Goal: Task Accomplishment & Management: Complete application form

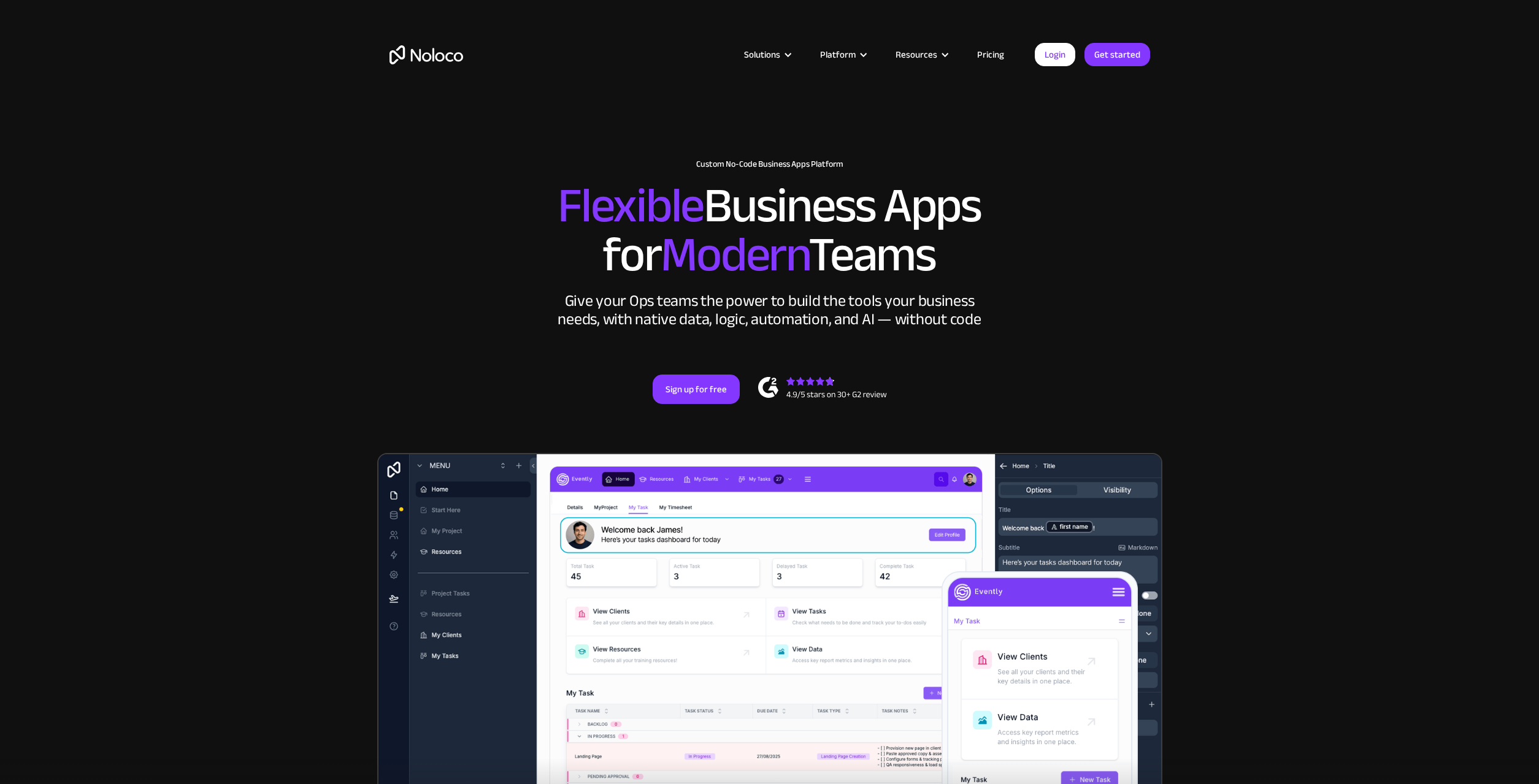
click at [987, 57] on link "Pricing" at bounding box center [990, 54] width 57 height 16
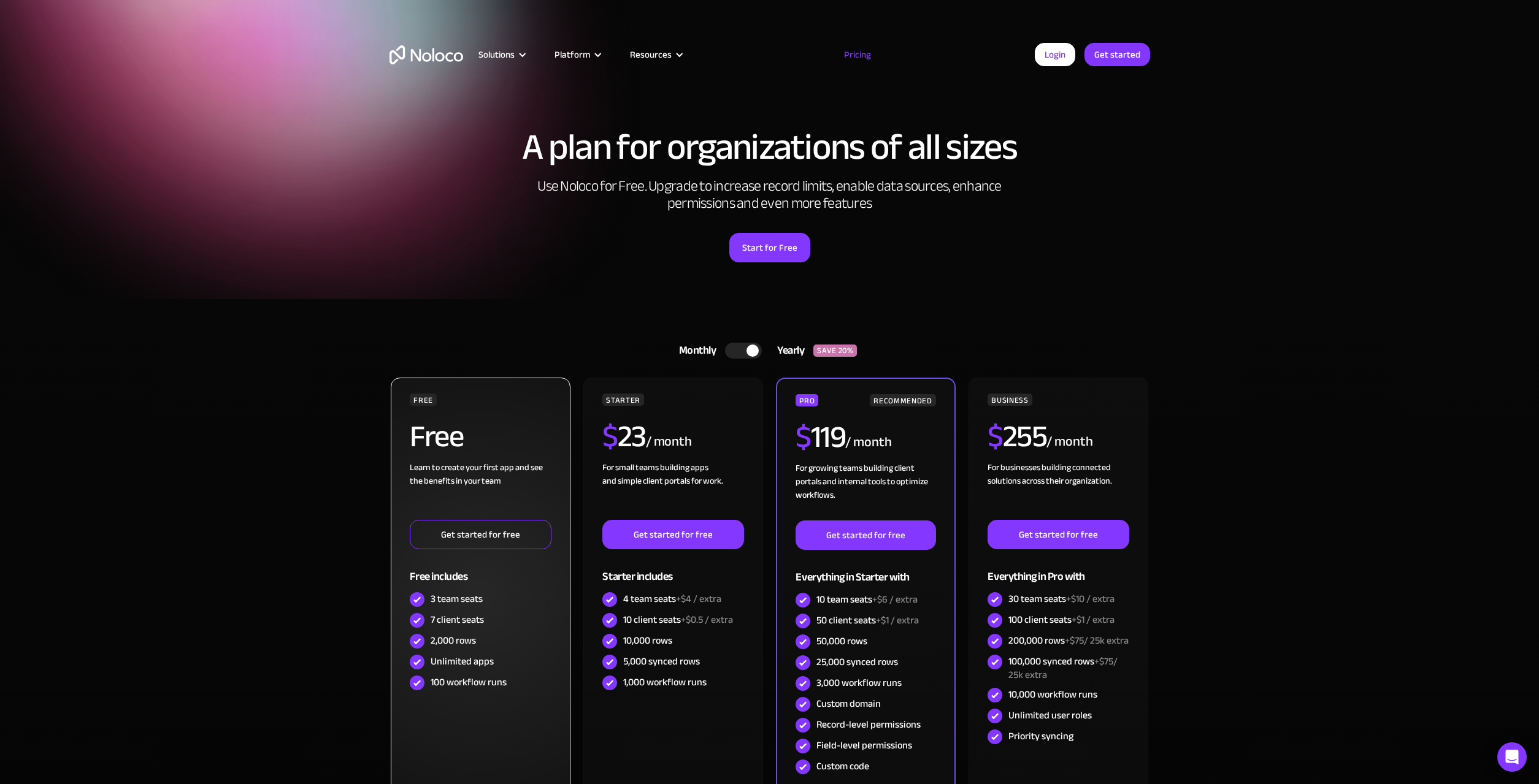
click at [485, 537] on link "Get started for free" at bounding box center [481, 535] width 141 height 30
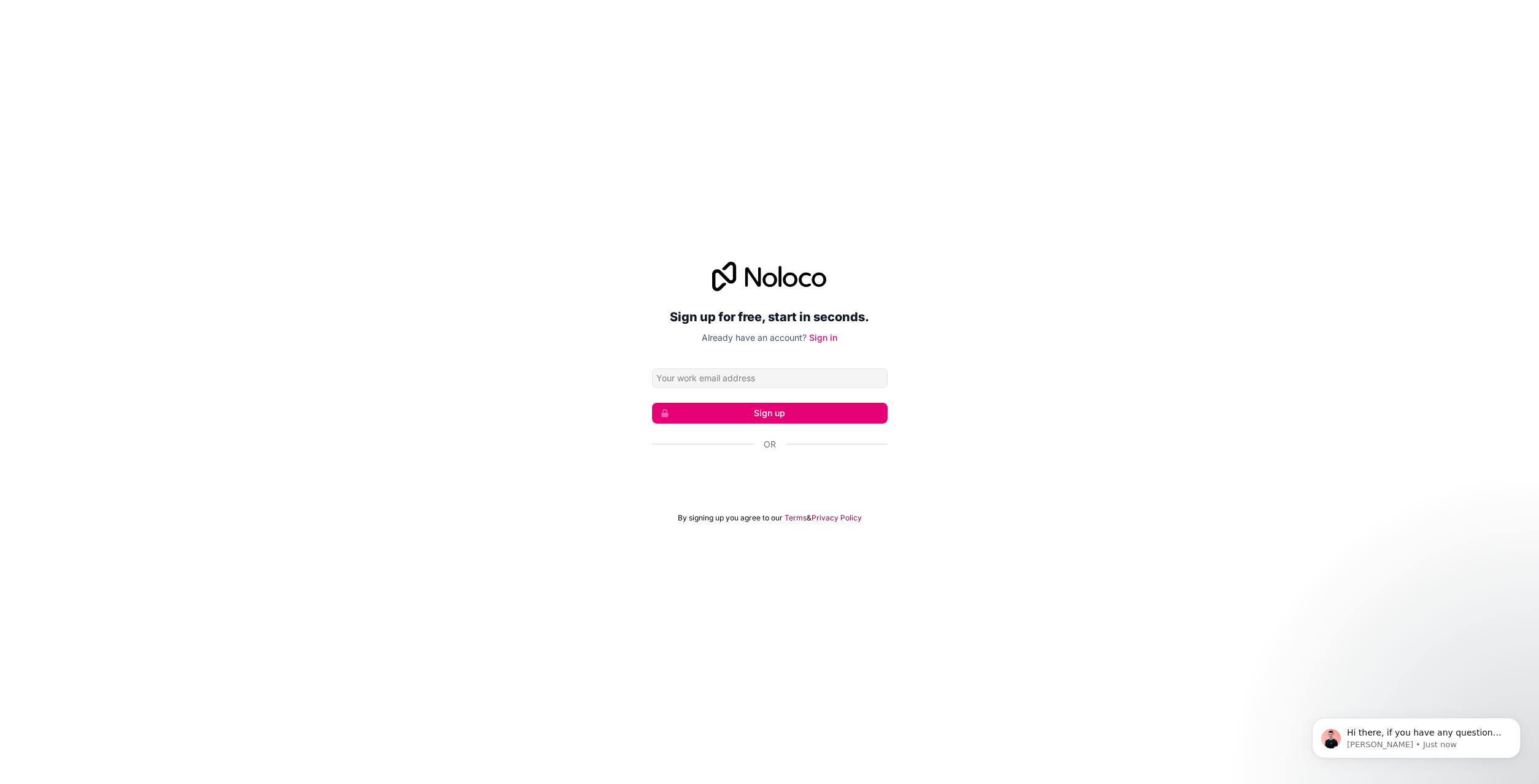
click at [685, 481] on div "Se connecter avec Google. S'ouvre dans un nouvel onglet." at bounding box center [770, 477] width 236 height 27
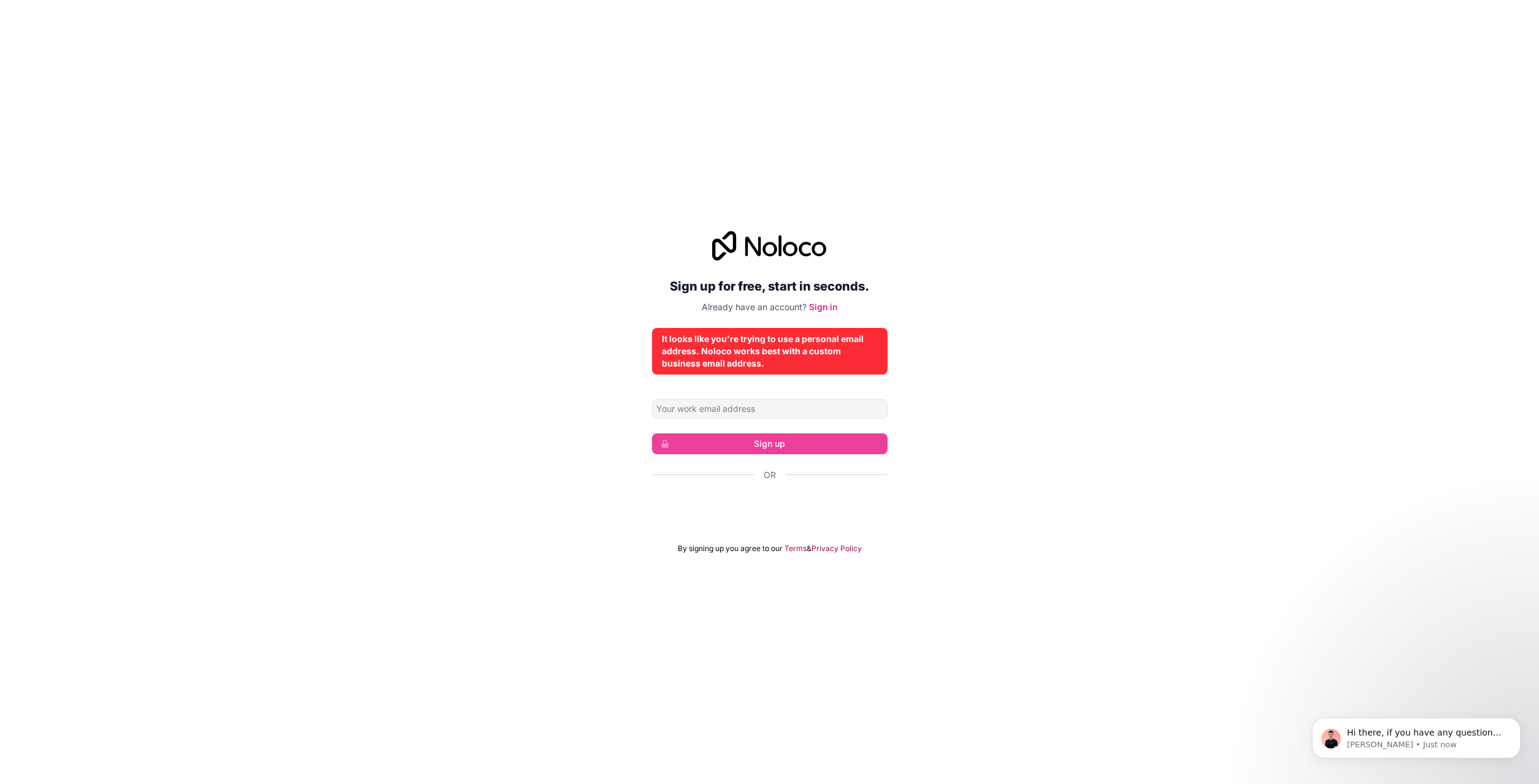
click at [763, 360] on div "It looks like you're trying to use a personal email address. Noloco works best …" at bounding box center [769, 351] width 216 height 37
click at [704, 415] on input "Email address" at bounding box center [770, 408] width 236 height 20
click at [732, 411] on input "Email address" at bounding box center [770, 408] width 236 height 20
type input "f.sicard@agprogiciels.com"
click at [563, 420] on div "Sign up for free, start in seconds. Already have an account? Sign in It looks l…" at bounding box center [769, 392] width 1539 height 357
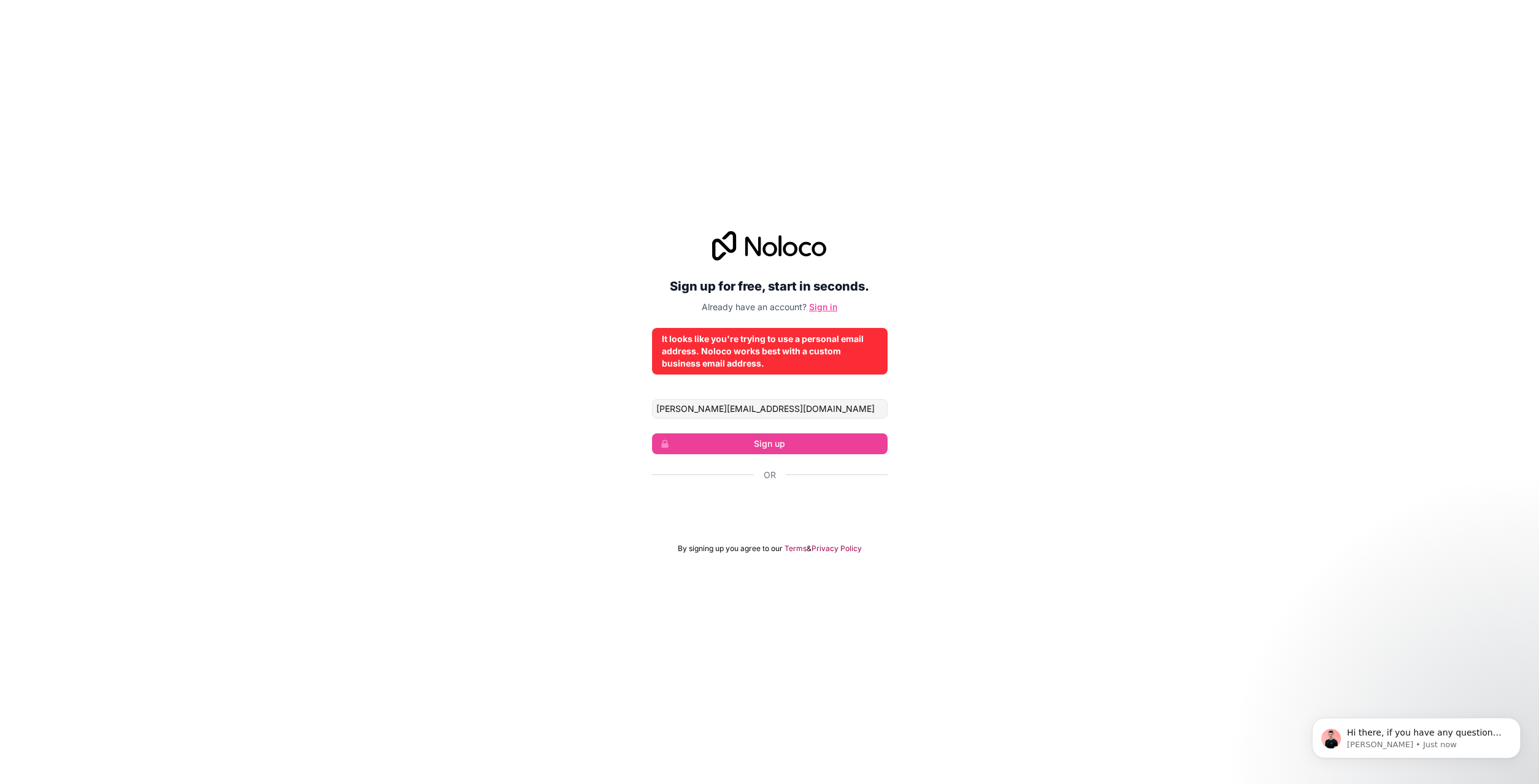
click at [826, 304] on link "Sign in" at bounding box center [823, 307] width 28 height 10
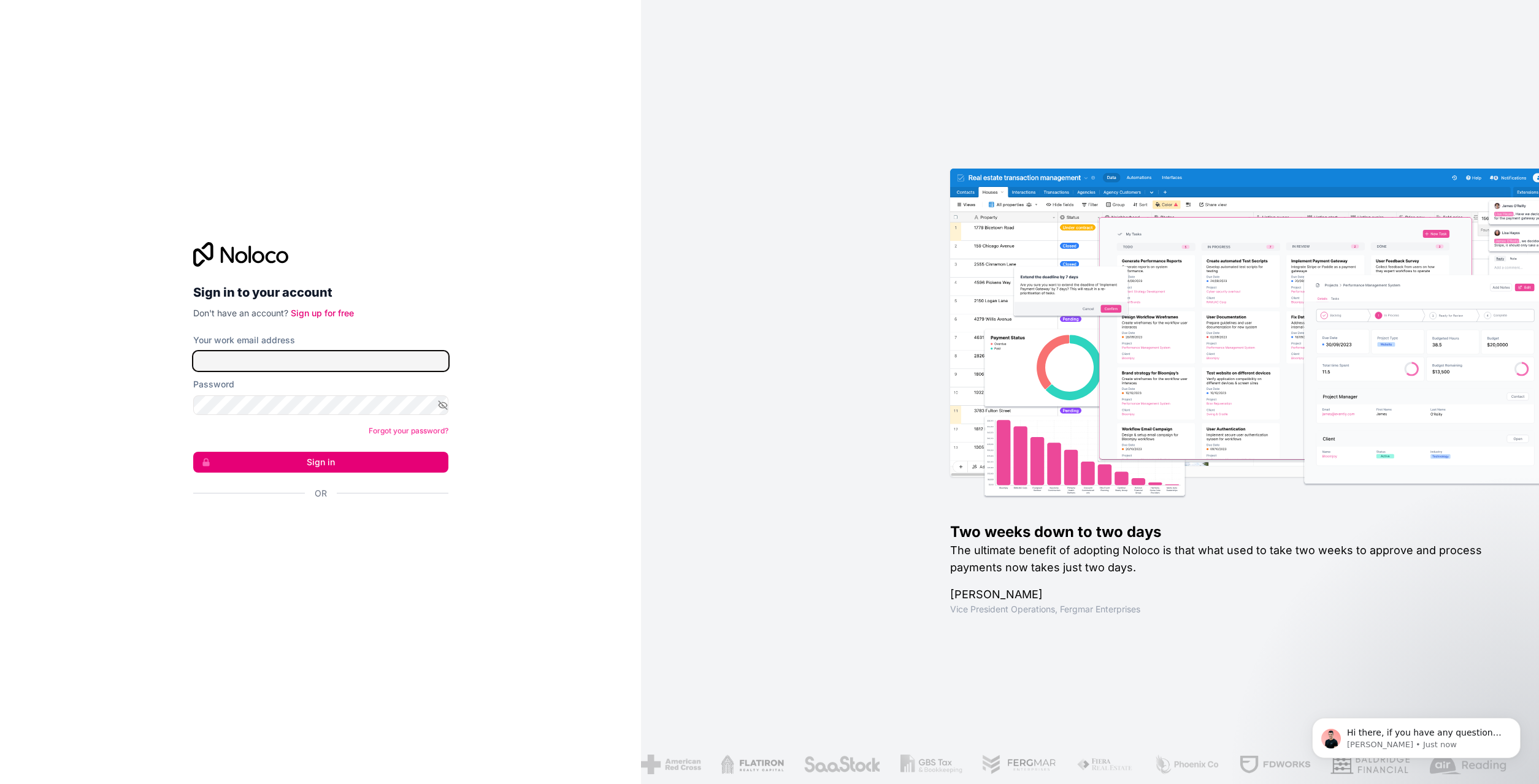
click at [321, 363] on input "Your work email address" at bounding box center [321, 360] width 255 height 20
type input "f.sicard@agprogiciels.com"
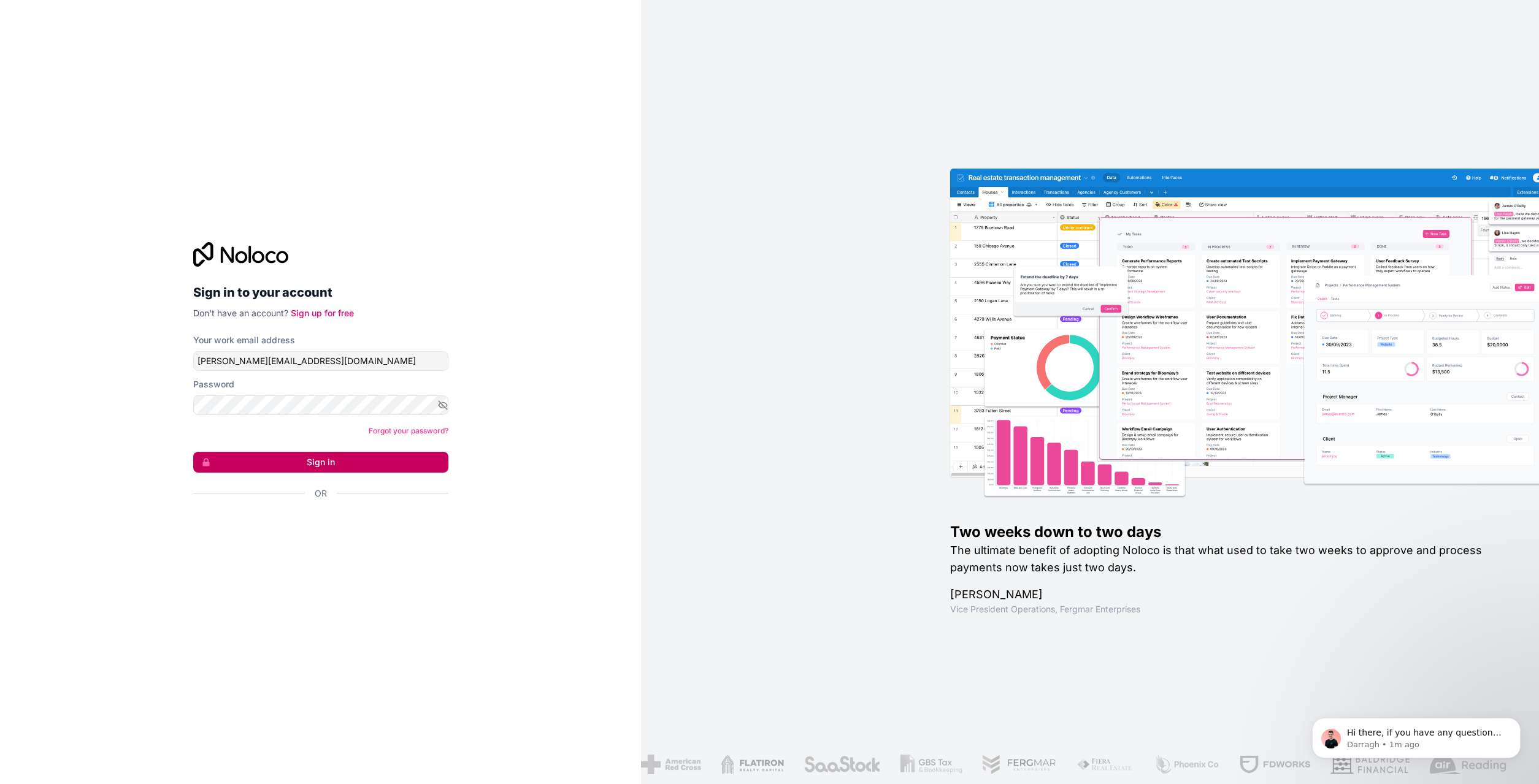
click at [302, 464] on button "Sign in" at bounding box center [321, 462] width 255 height 21
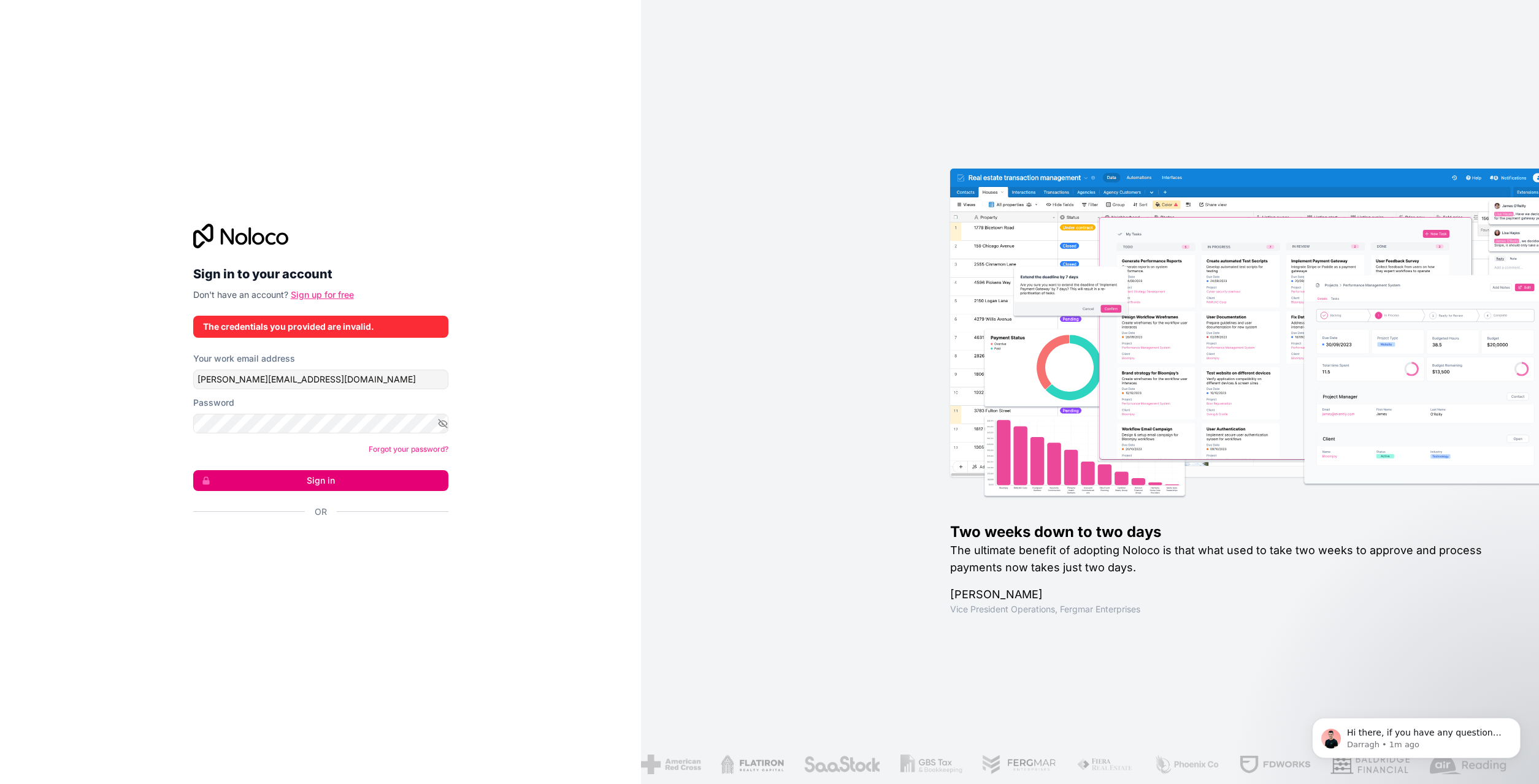
click at [340, 292] on link "Sign up for free" at bounding box center [322, 294] width 63 height 10
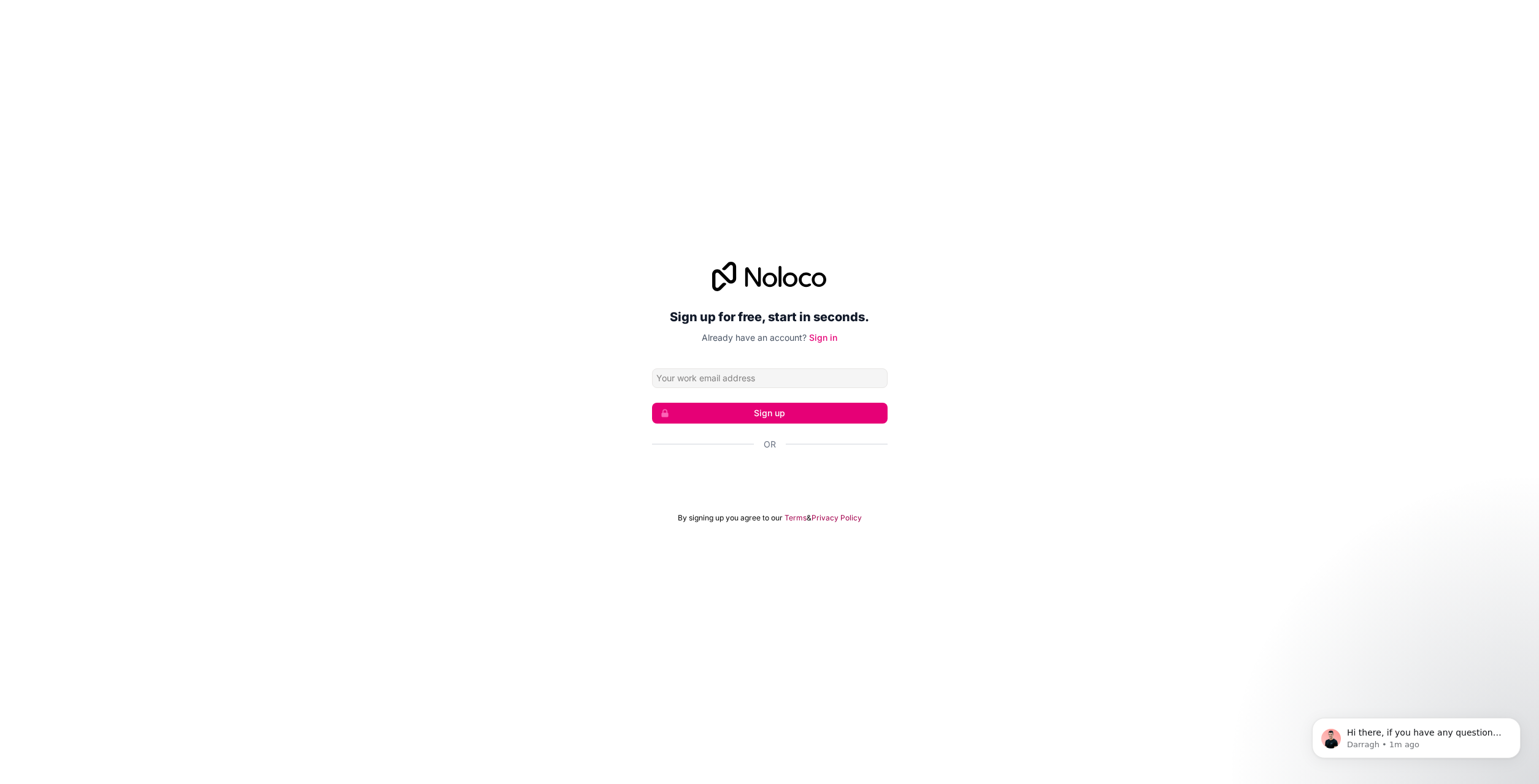
click at [728, 379] on input "Email address" at bounding box center [770, 378] width 236 height 20
type input "f.sicard@agprogiciels.com"
click at [855, 420] on button "Sign up" at bounding box center [770, 413] width 236 height 21
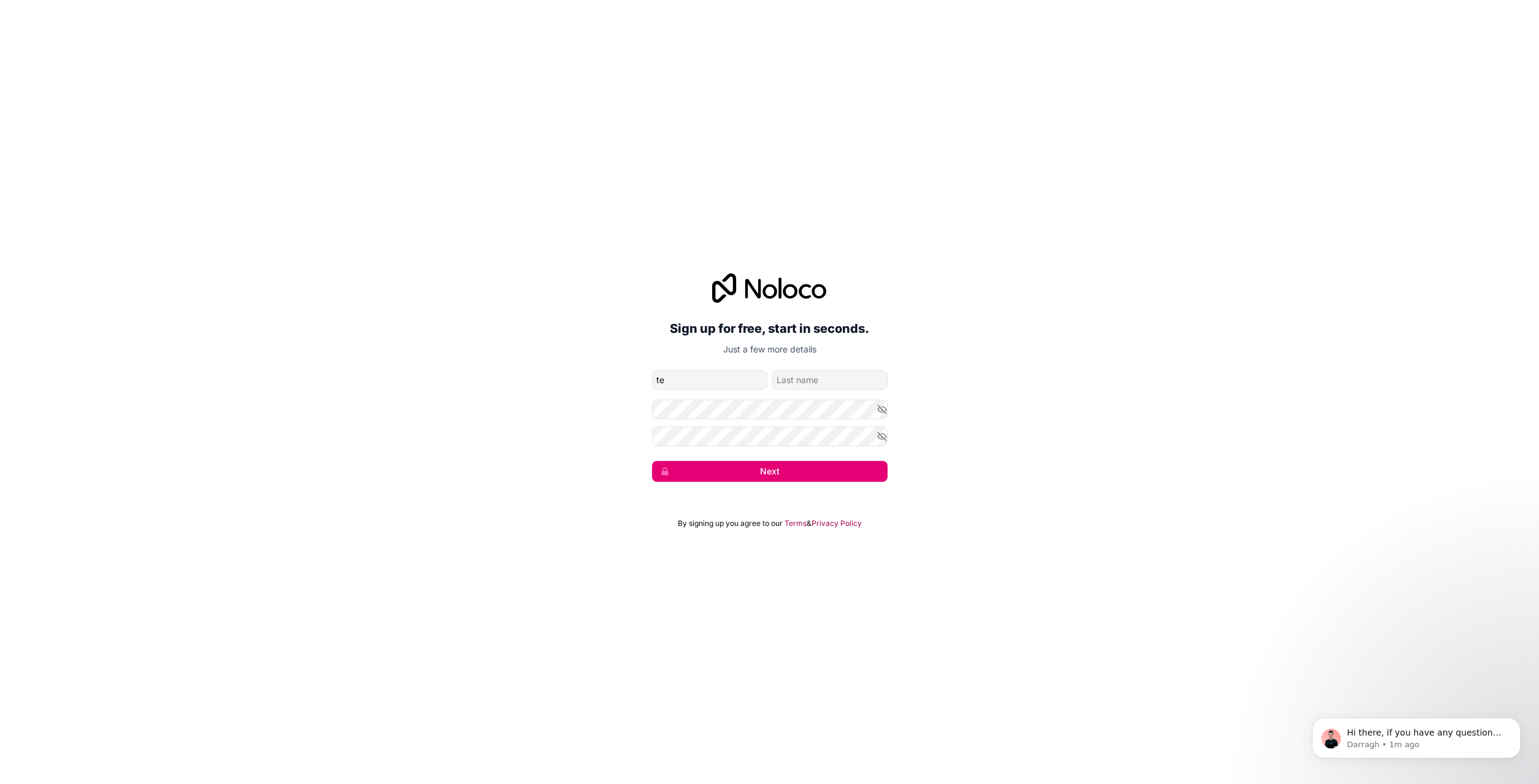
type input "t"
type input "fra"
type input "si"
click at [784, 466] on button "Next" at bounding box center [770, 472] width 236 height 21
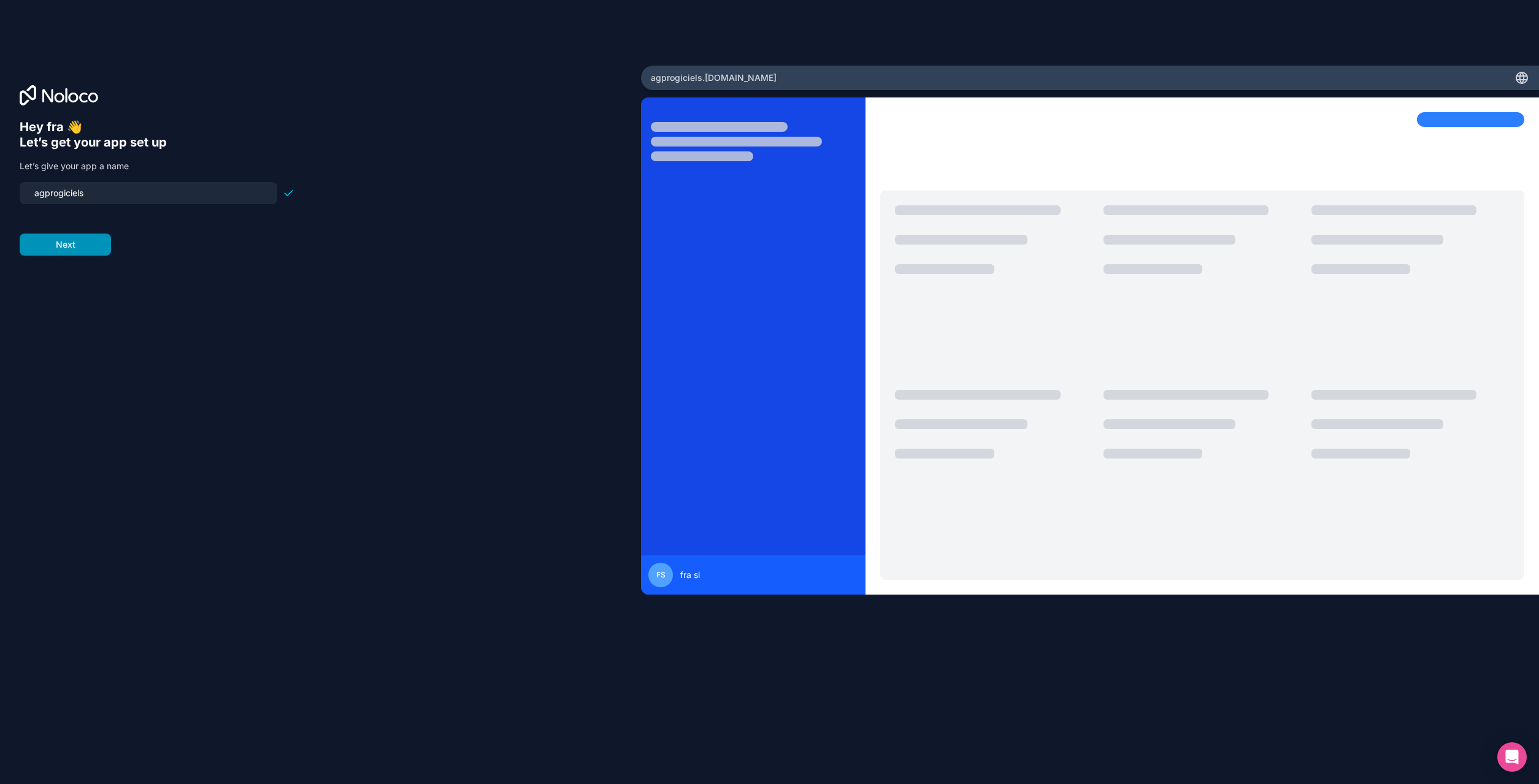
click at [89, 243] on button "Next" at bounding box center [65, 244] width 92 height 22
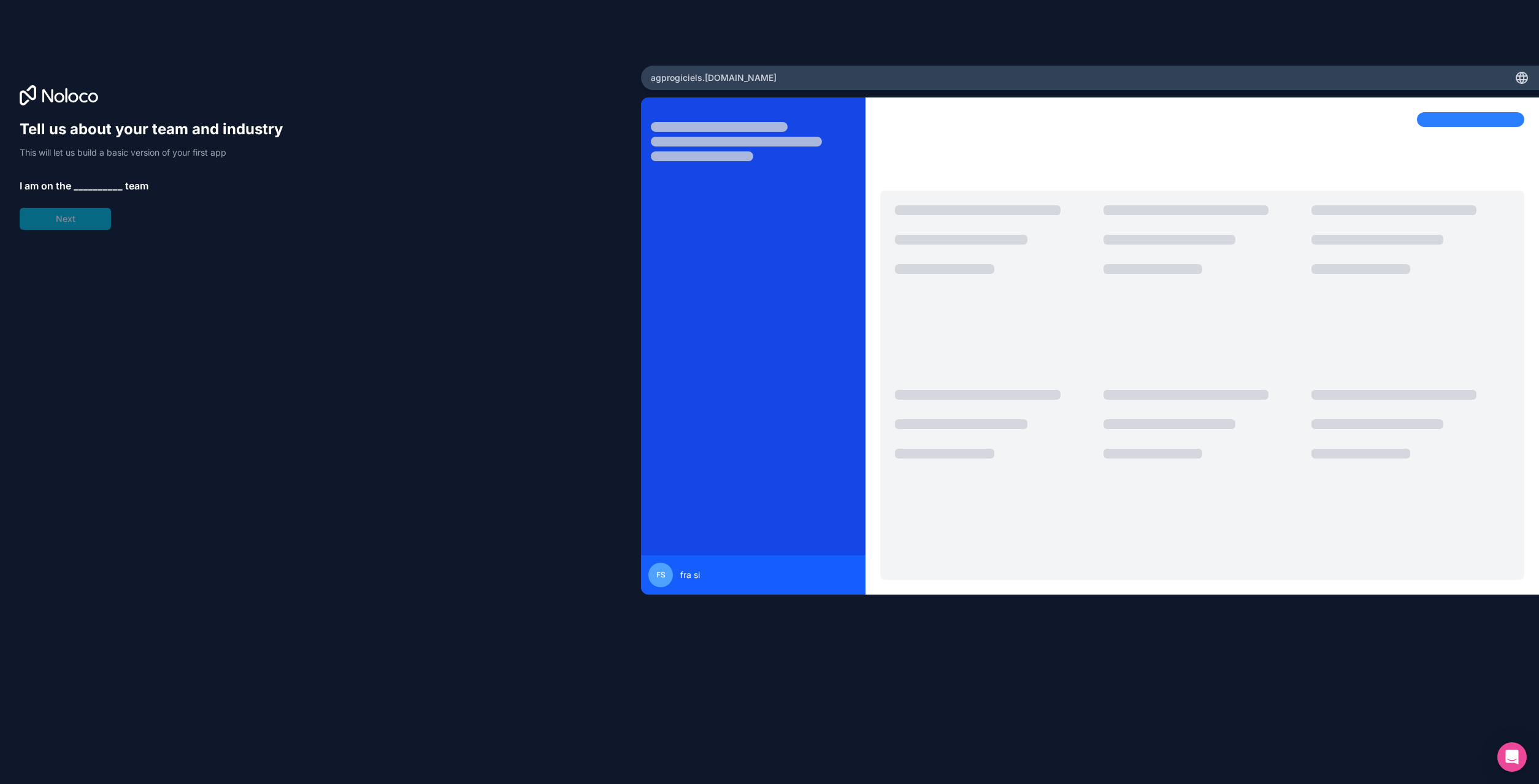
click at [90, 179] on span "__________" at bounding box center [98, 186] width 49 height 15
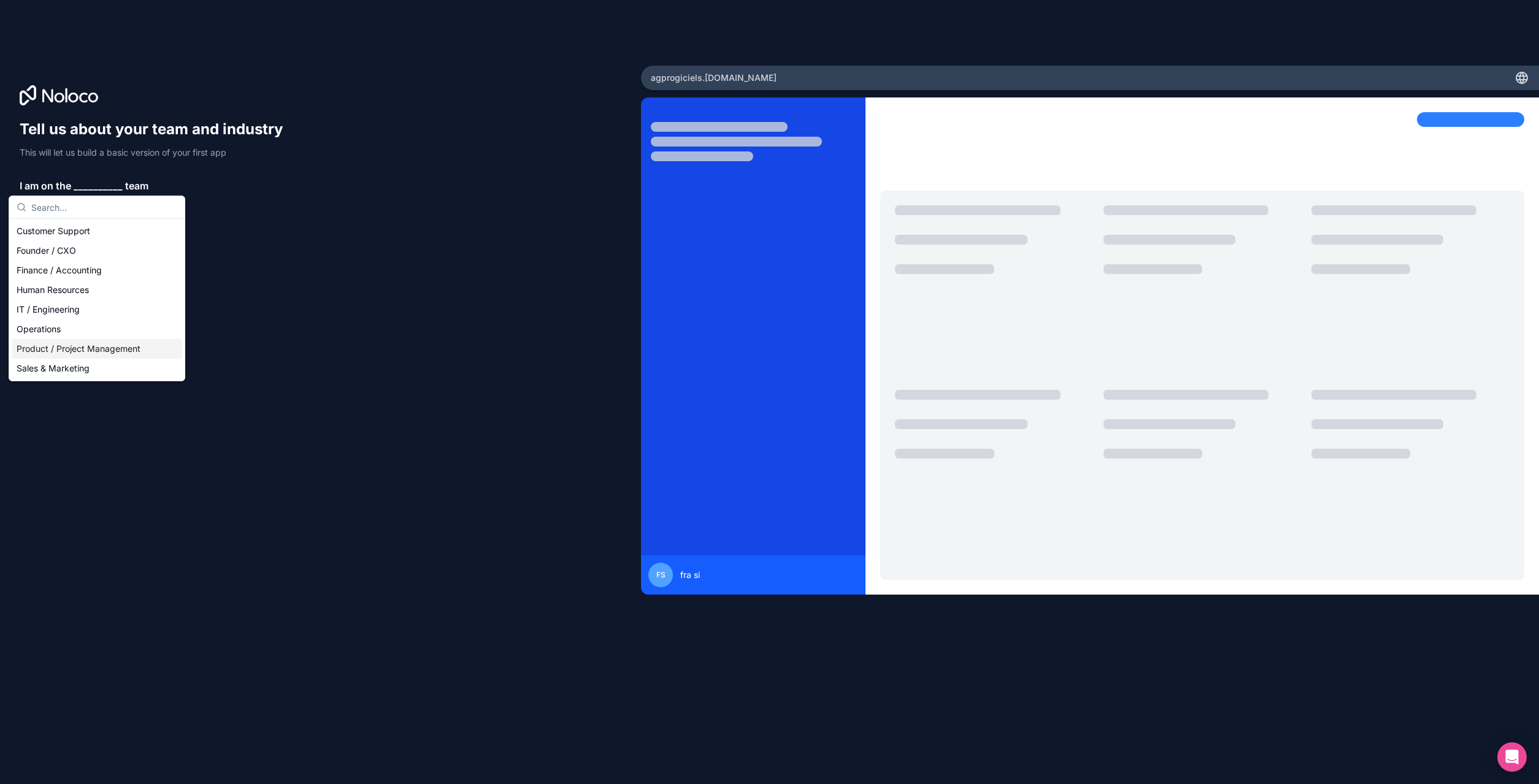
click at [117, 350] on div "Product / Project Management" at bounding box center [97, 349] width 171 height 20
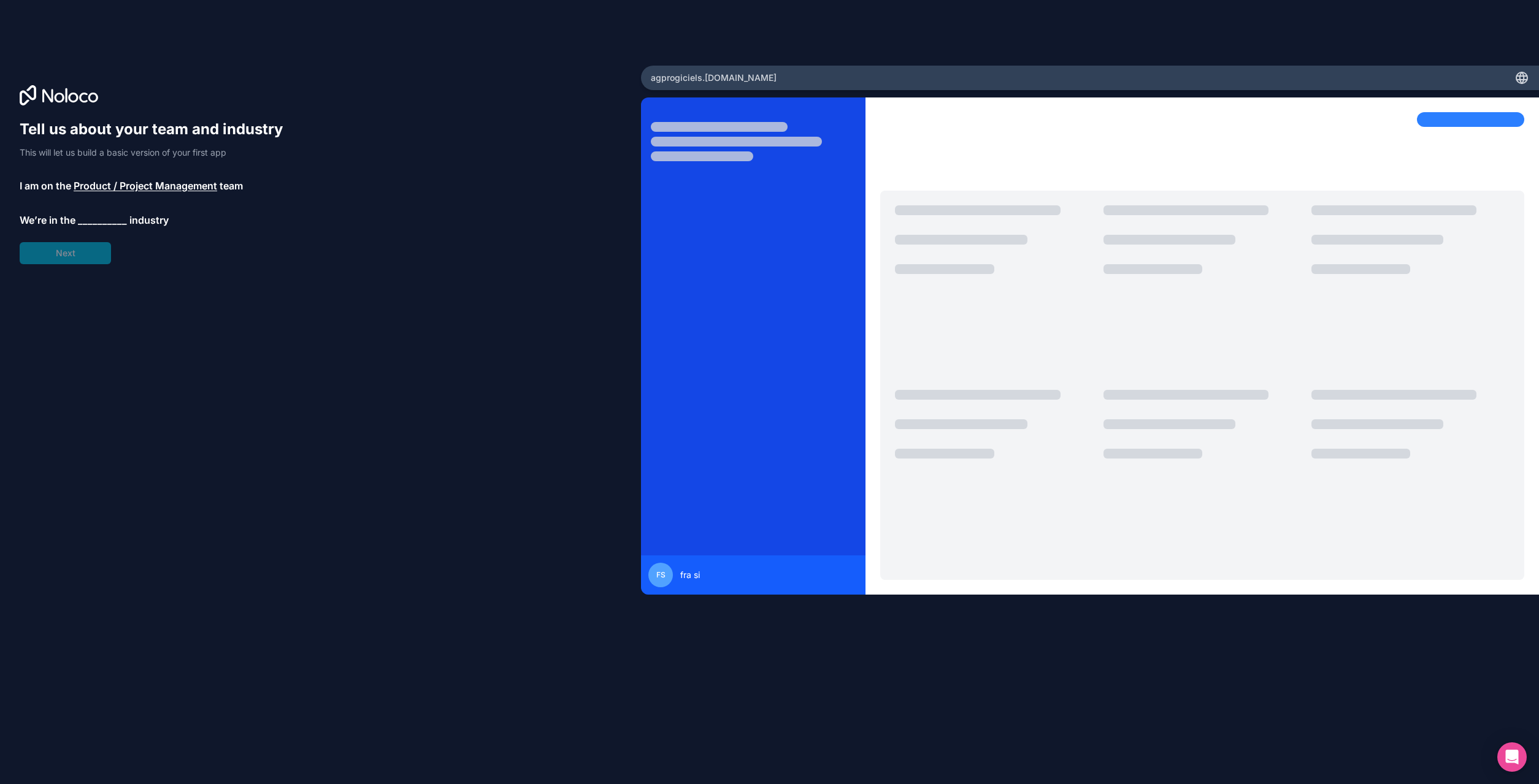
click at [89, 219] on span "__________" at bounding box center [103, 220] width 49 height 15
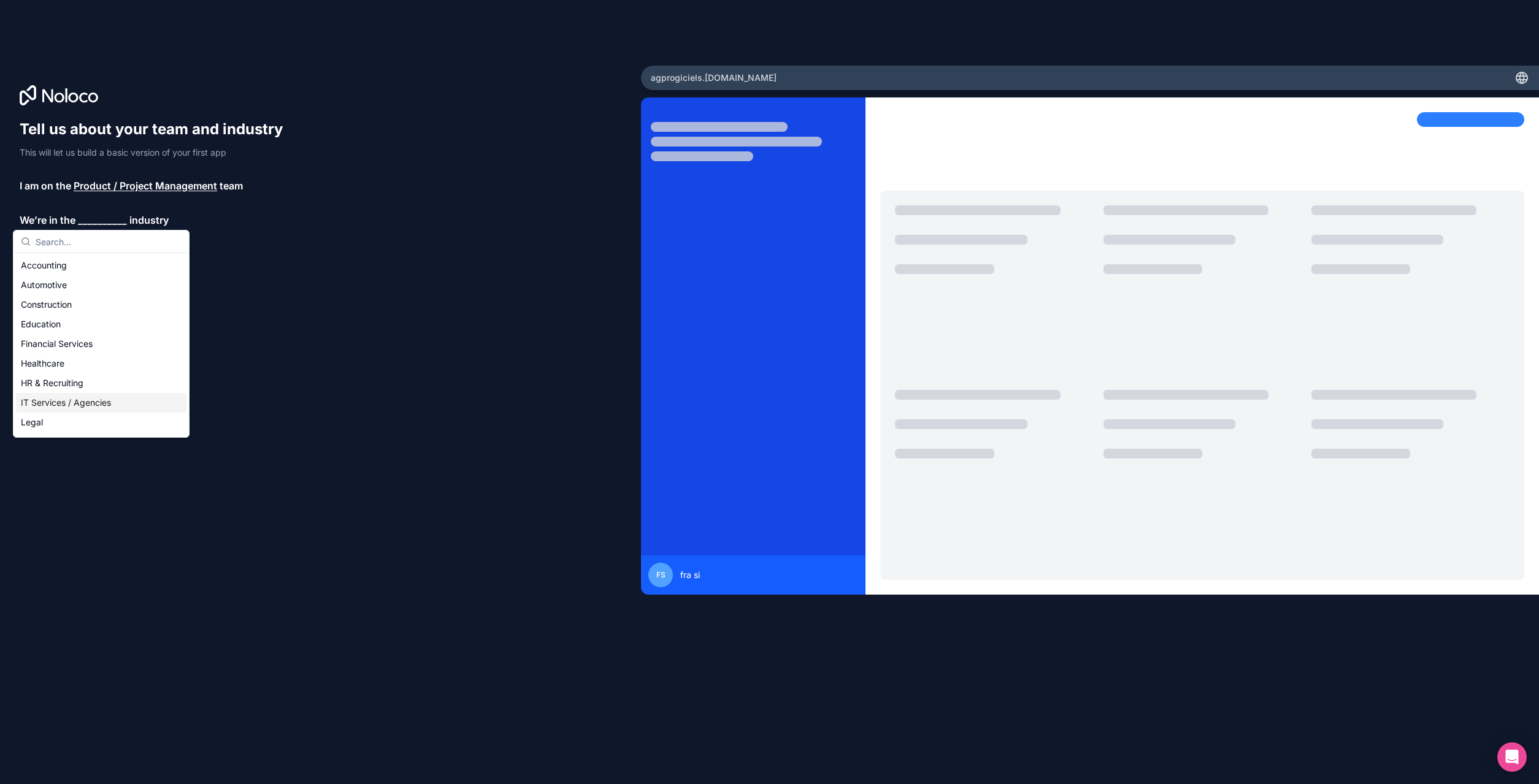
click at [86, 407] on div "IT Services / Agencies" at bounding box center [101, 403] width 171 height 20
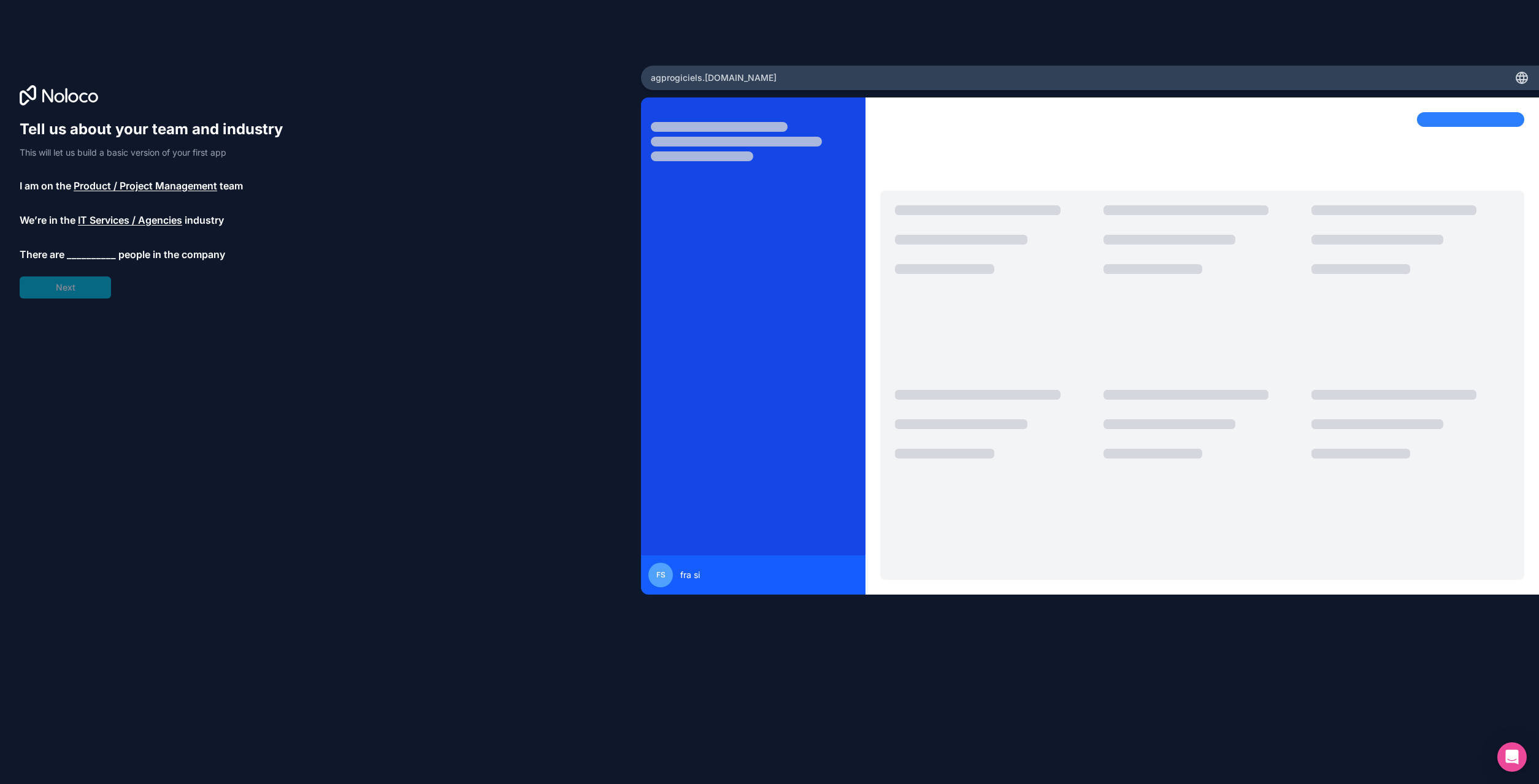
click at [81, 254] on span "__________" at bounding box center [92, 254] width 49 height 15
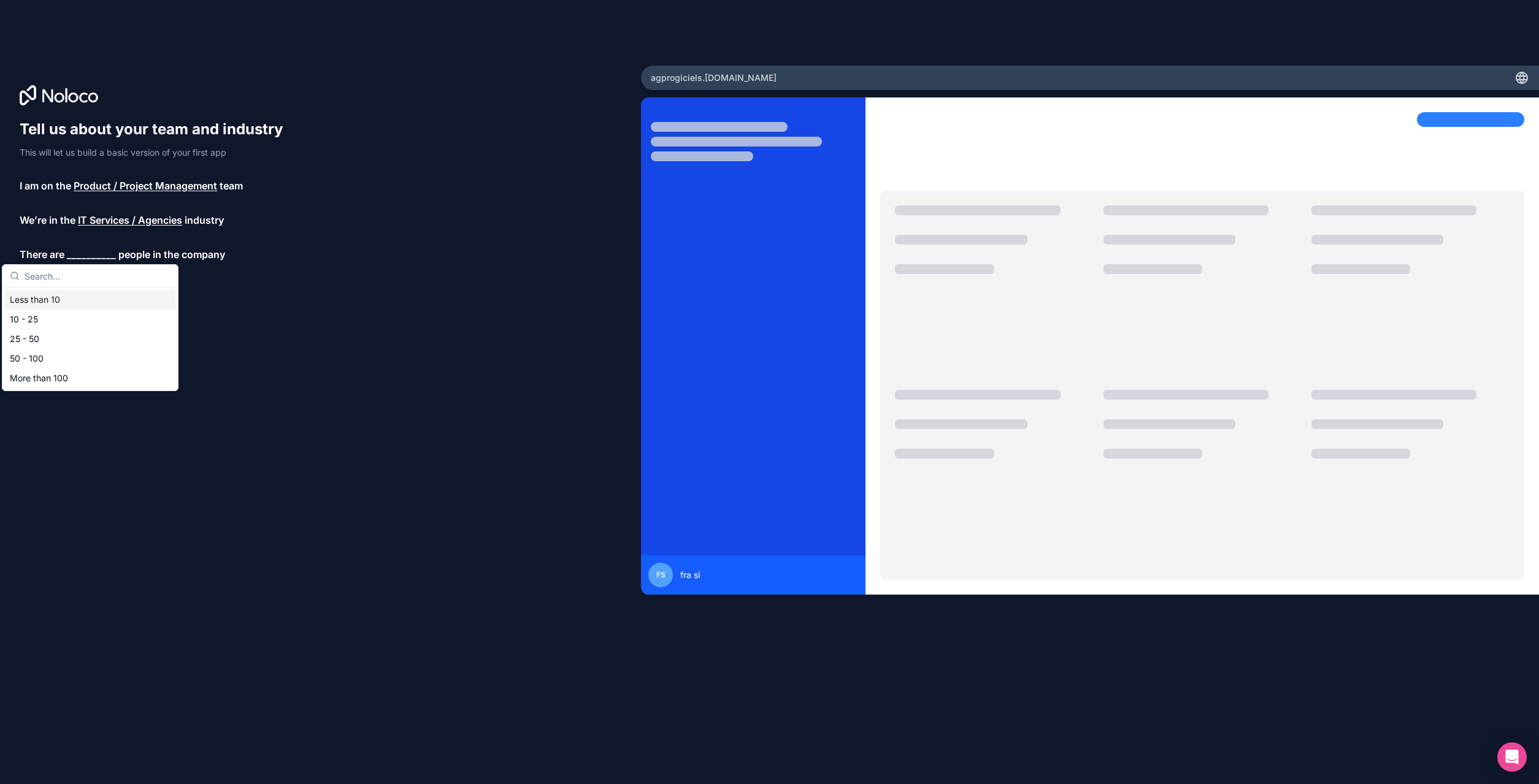
click at [71, 300] on div "Less than 10" at bounding box center [90, 299] width 171 height 20
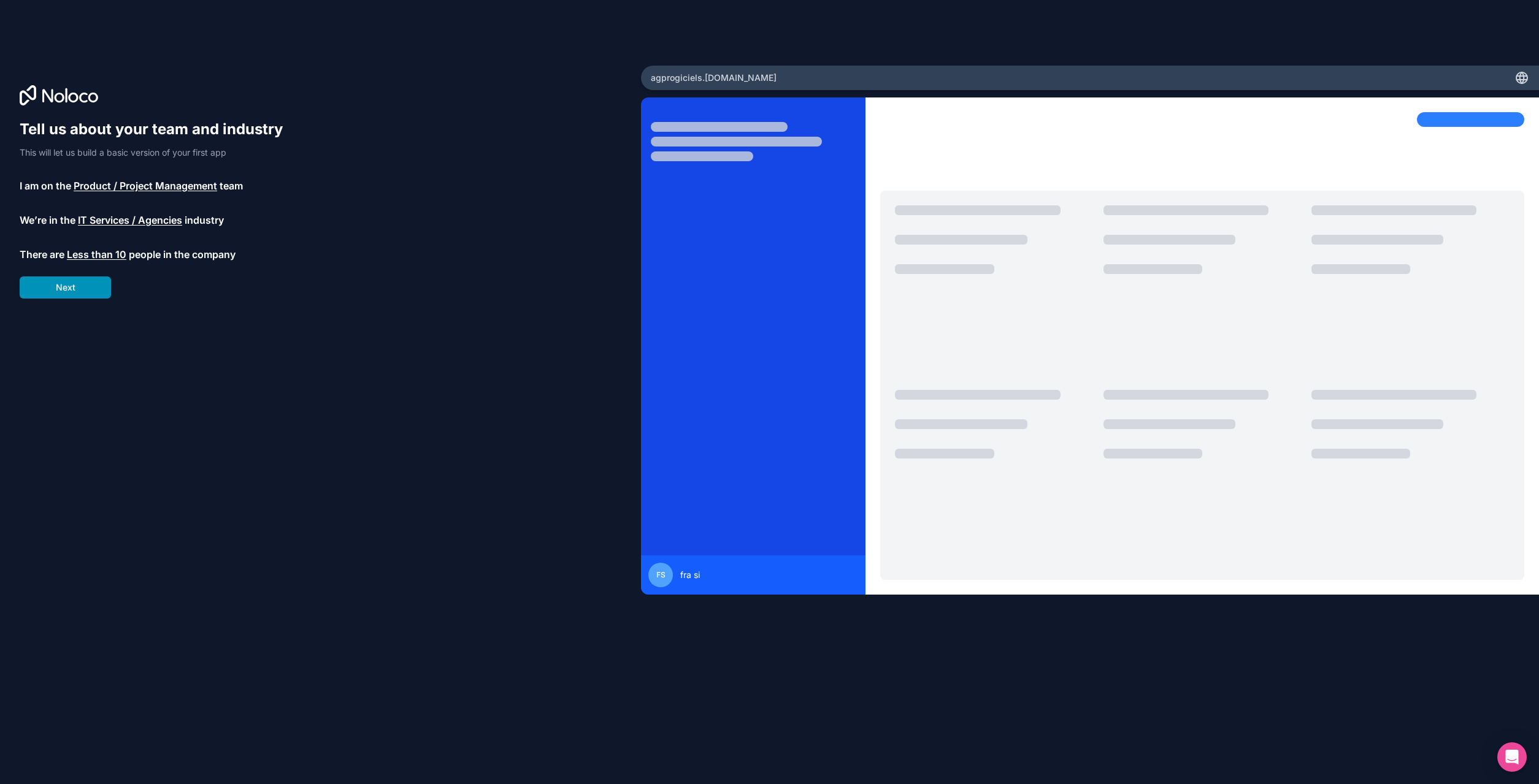
click at [94, 286] on button "Next" at bounding box center [65, 288] width 92 height 22
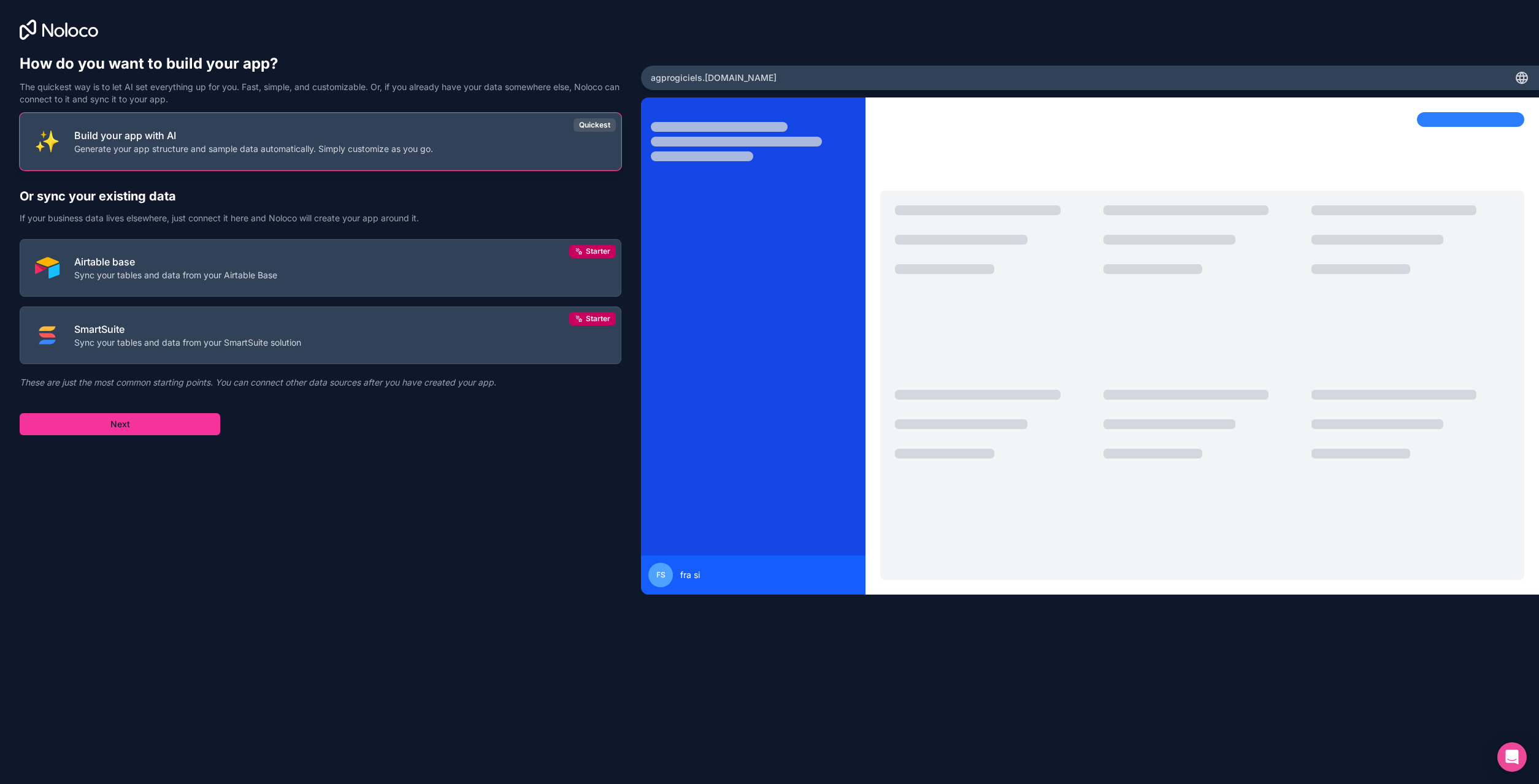
click at [276, 133] on p "Build your app with AI" at bounding box center [254, 135] width 359 height 15
click at [155, 424] on button "Next" at bounding box center [120, 424] width 201 height 22
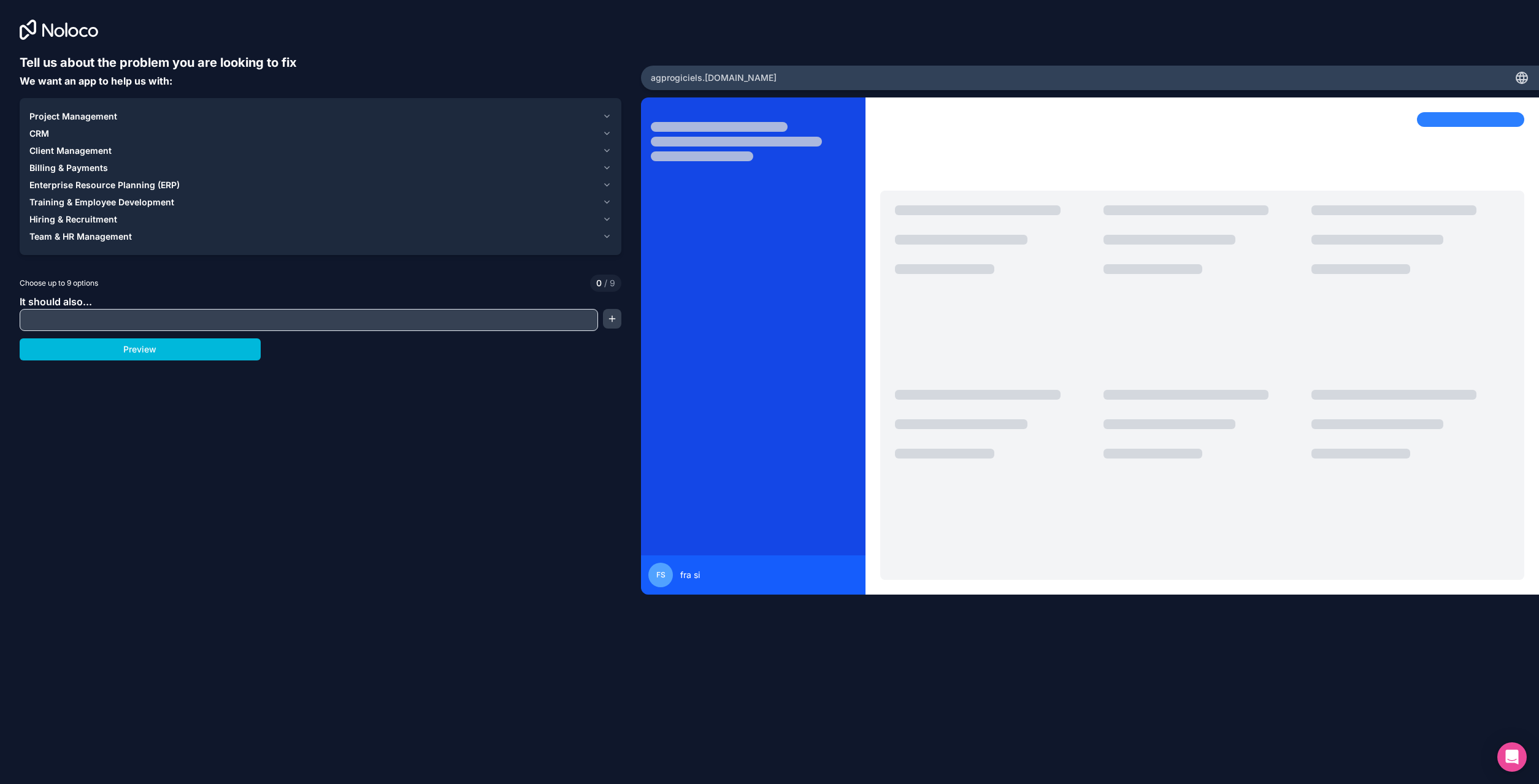
click at [608, 237] on icon "button" at bounding box center [607, 236] width 5 height 2
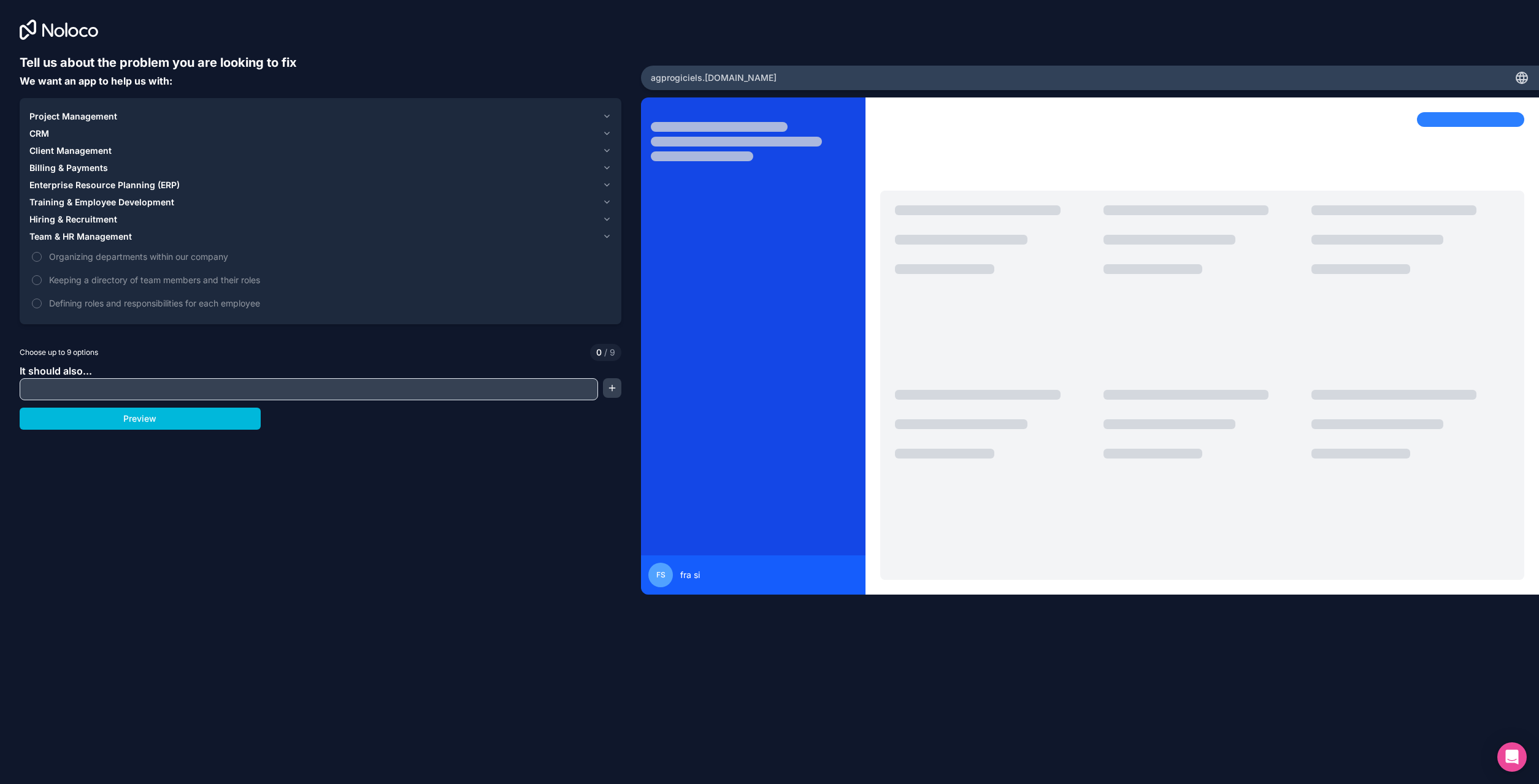
click at [608, 237] on icon "button" at bounding box center [607, 236] width 5 height 2
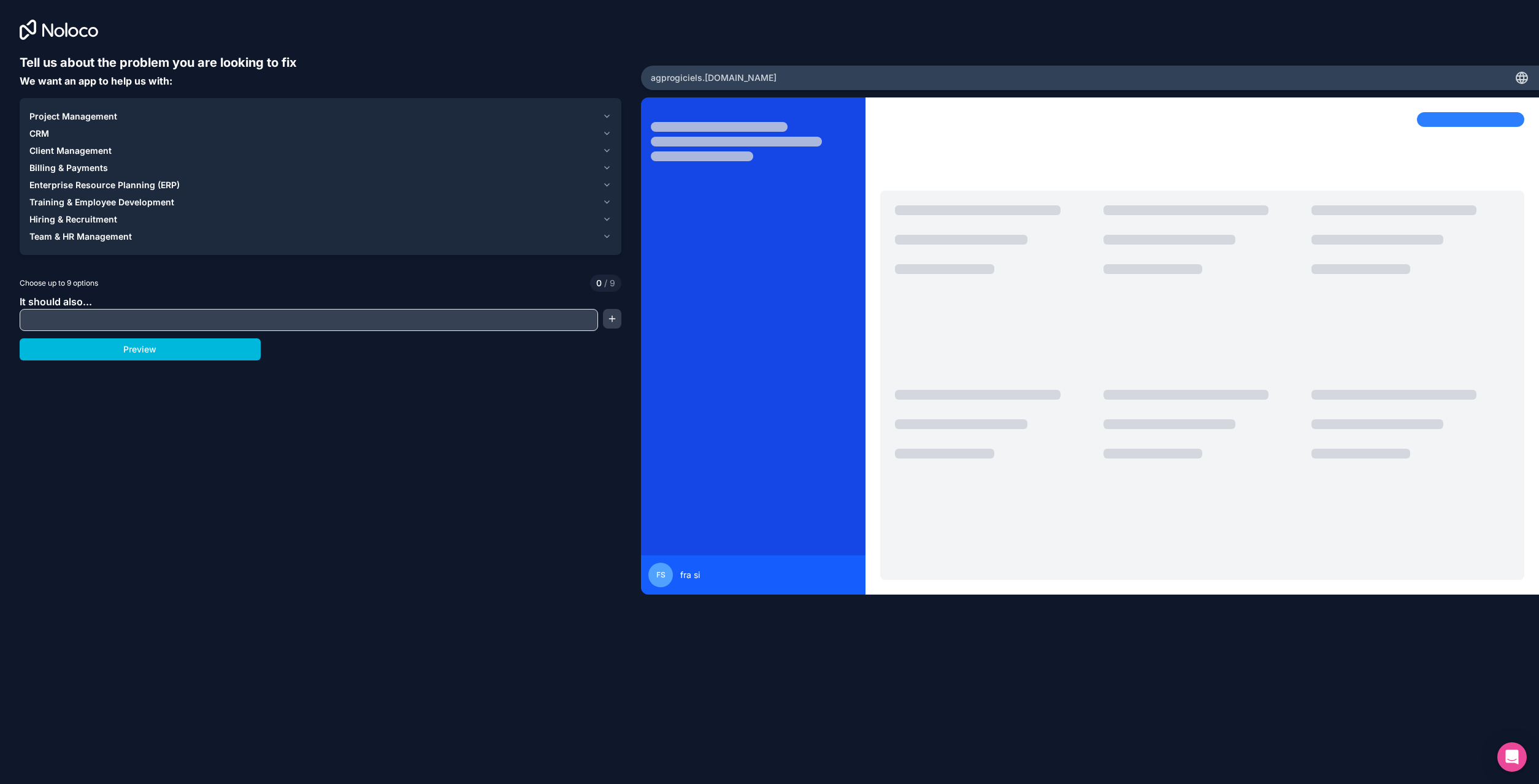
click at [607, 153] on icon "button" at bounding box center [608, 151] width 10 height 10
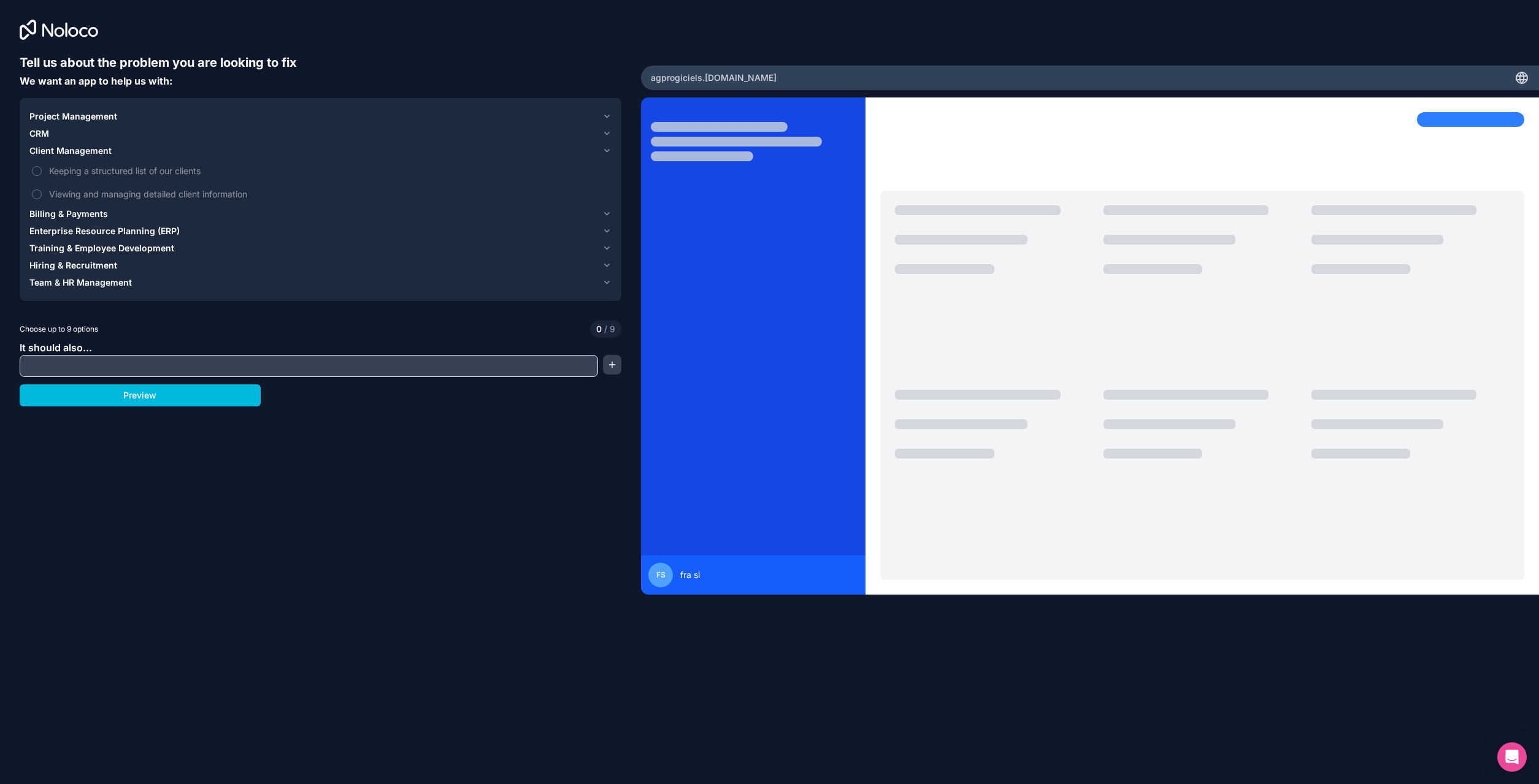
click at [608, 116] on icon "button" at bounding box center [608, 117] width 10 height 10
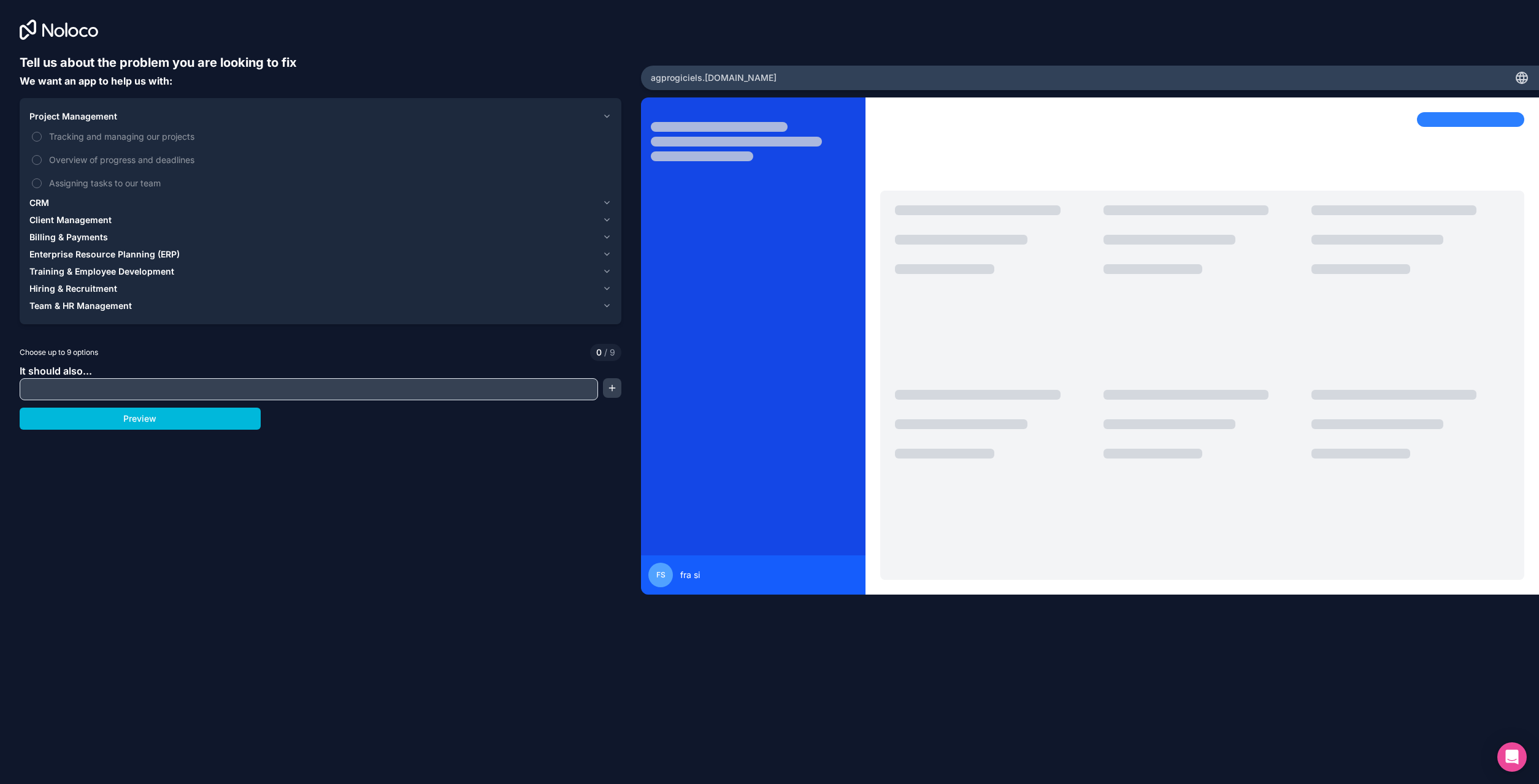
click at [608, 116] on icon "button" at bounding box center [608, 117] width 10 height 10
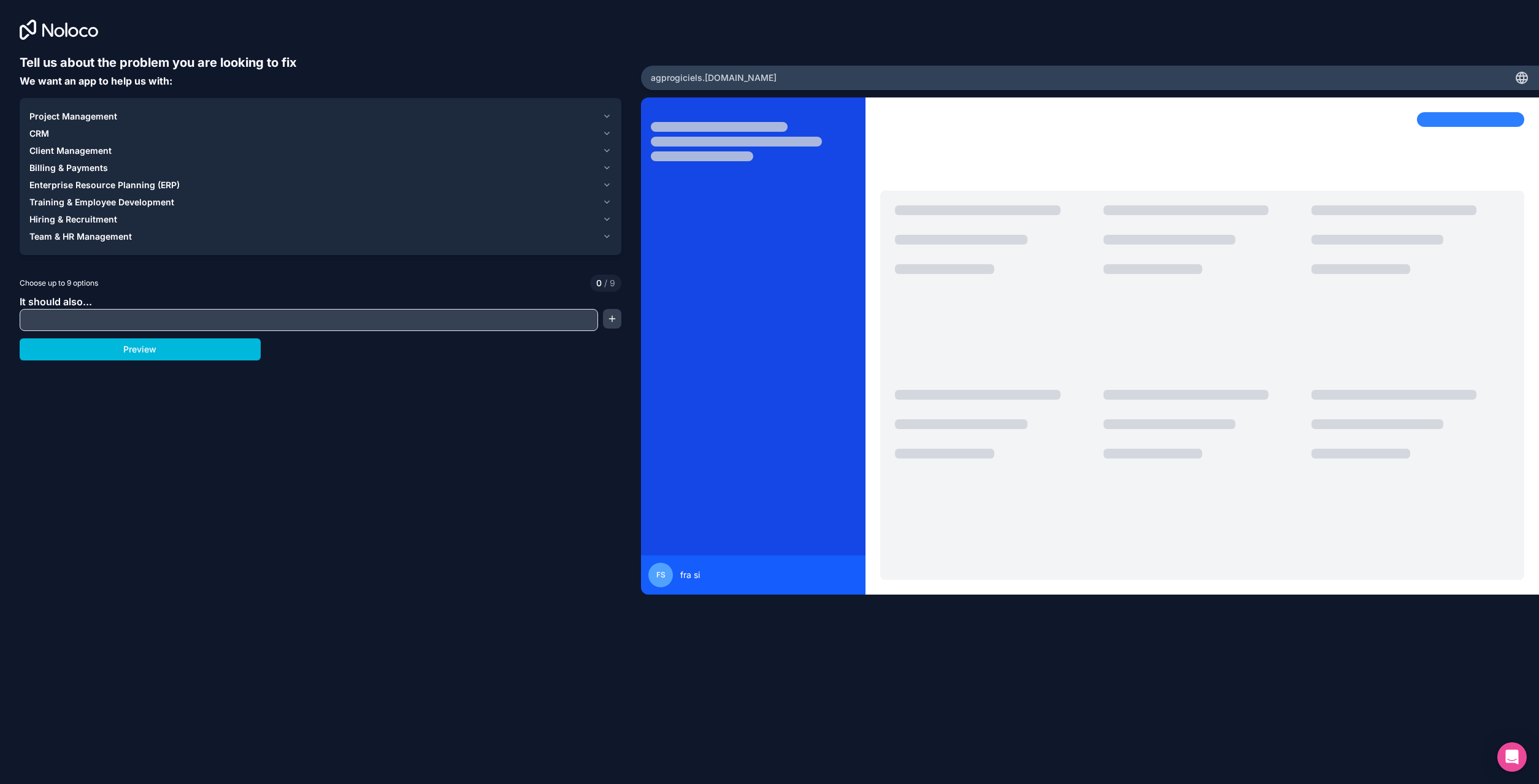
click at [608, 187] on icon "button" at bounding box center [608, 185] width 10 height 10
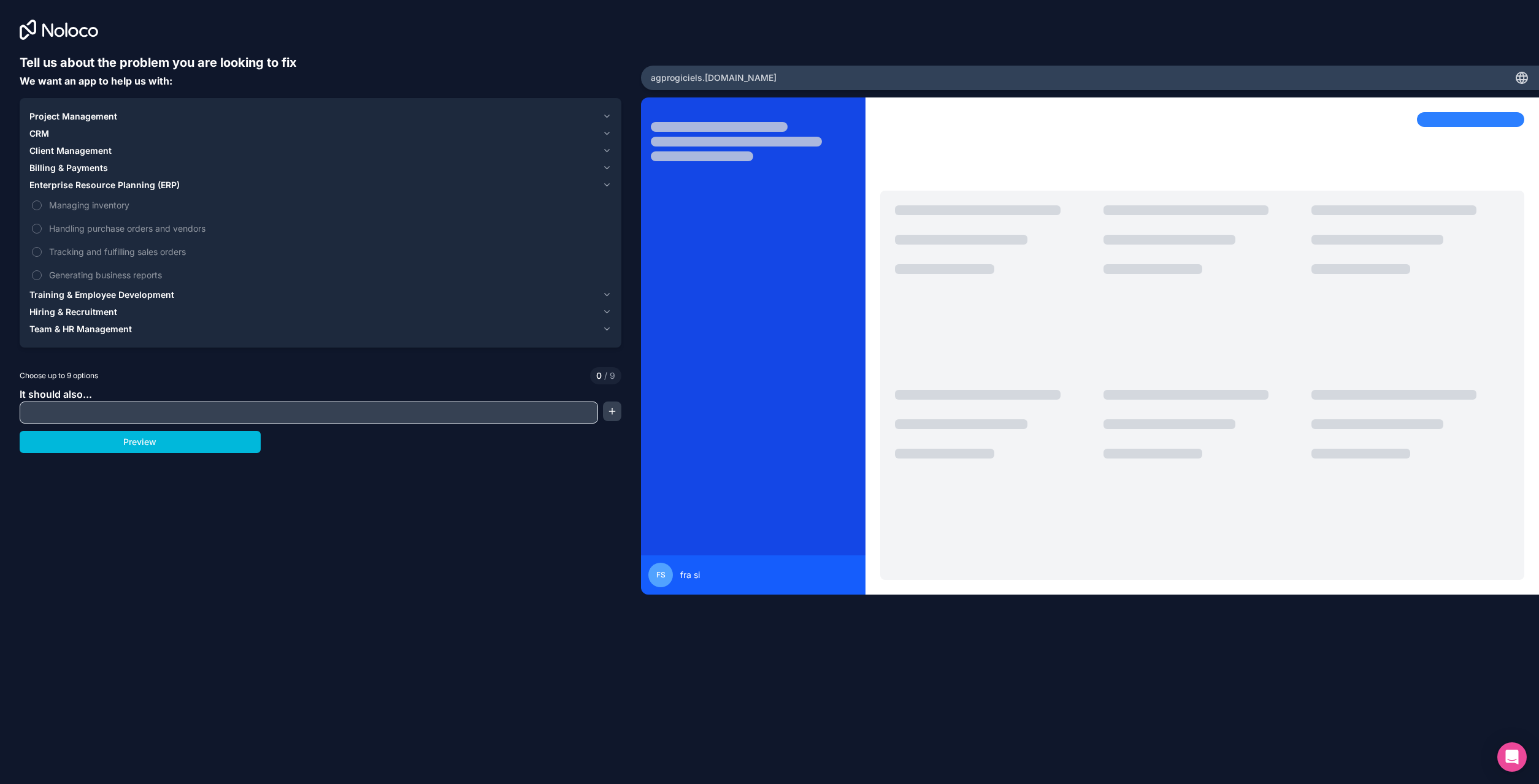
click at [37, 201] on button "Managing inventory" at bounding box center [37, 206] width 10 height 10
click at [183, 414] on input "text" at bounding box center [308, 413] width 572 height 17
type input "create wororders for drivers"
click at [614, 411] on button "button" at bounding box center [612, 411] width 19 height 20
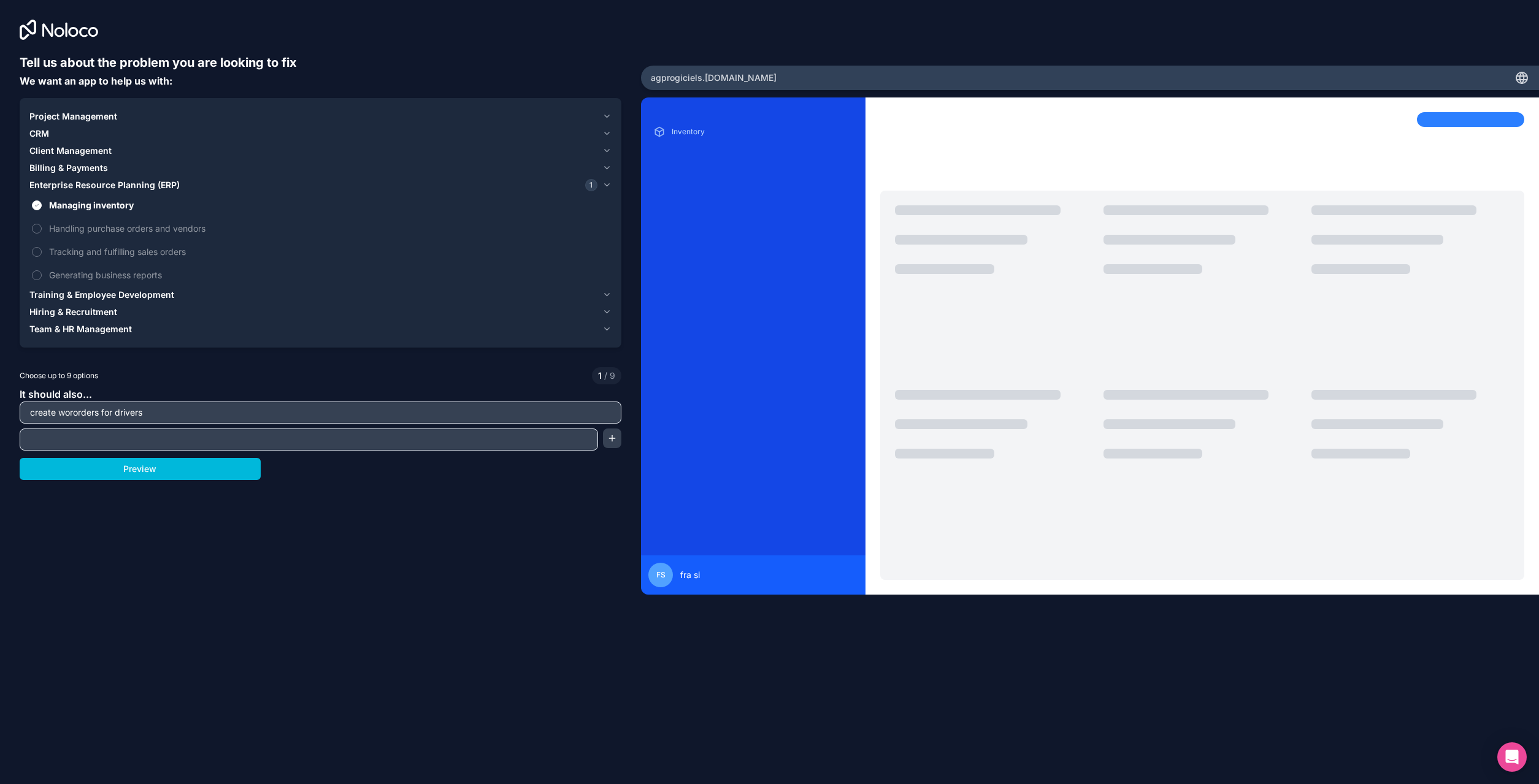
click at [222, 445] on input "text" at bounding box center [308, 440] width 572 height 17
type input "sign workorders on mobile et send workorders pdf to custormers"
click at [614, 437] on button "button" at bounding box center [612, 438] width 19 height 20
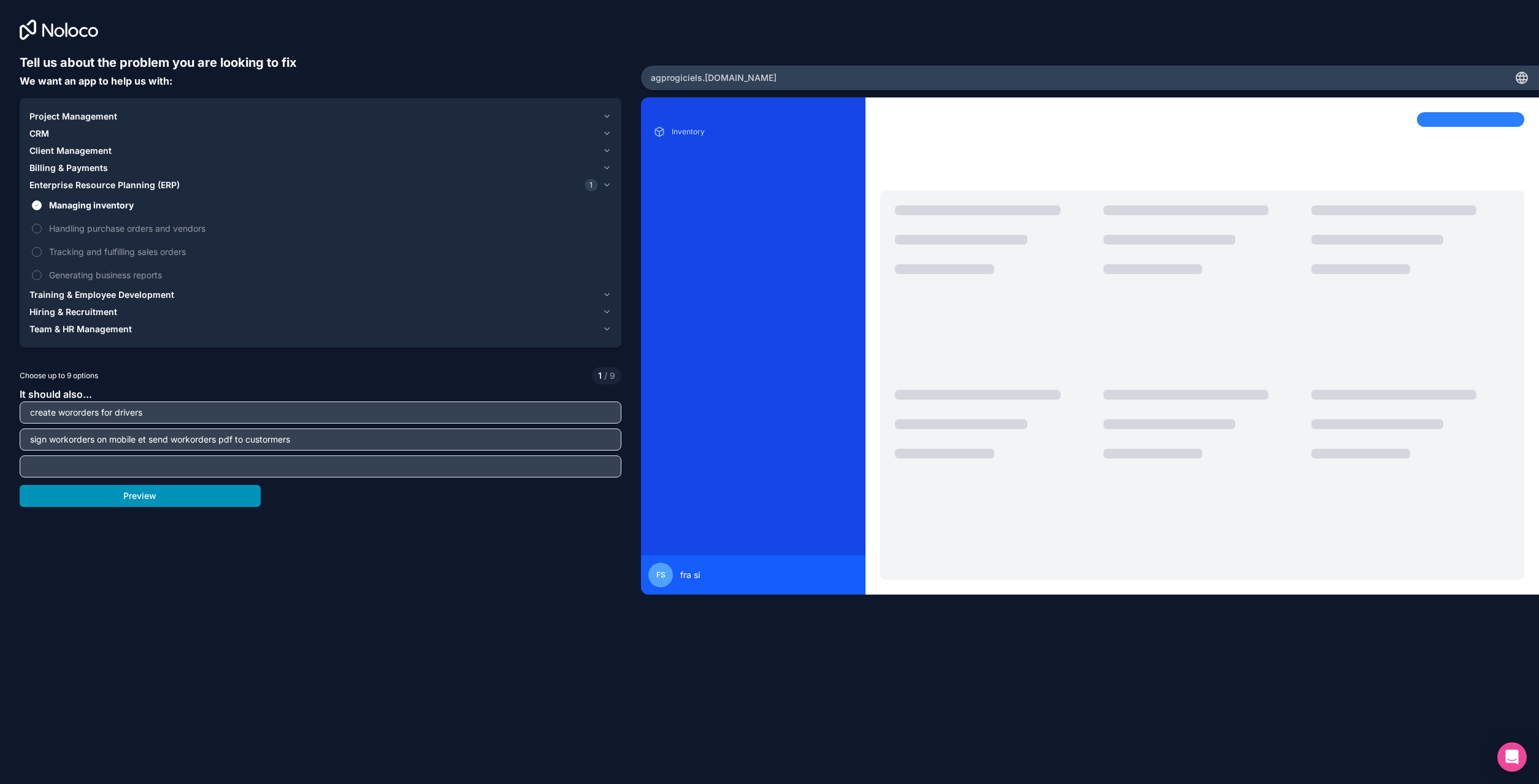
click at [190, 498] on button "Preview" at bounding box center [140, 496] width 241 height 22
click at [605, 153] on icon "button" at bounding box center [608, 151] width 10 height 10
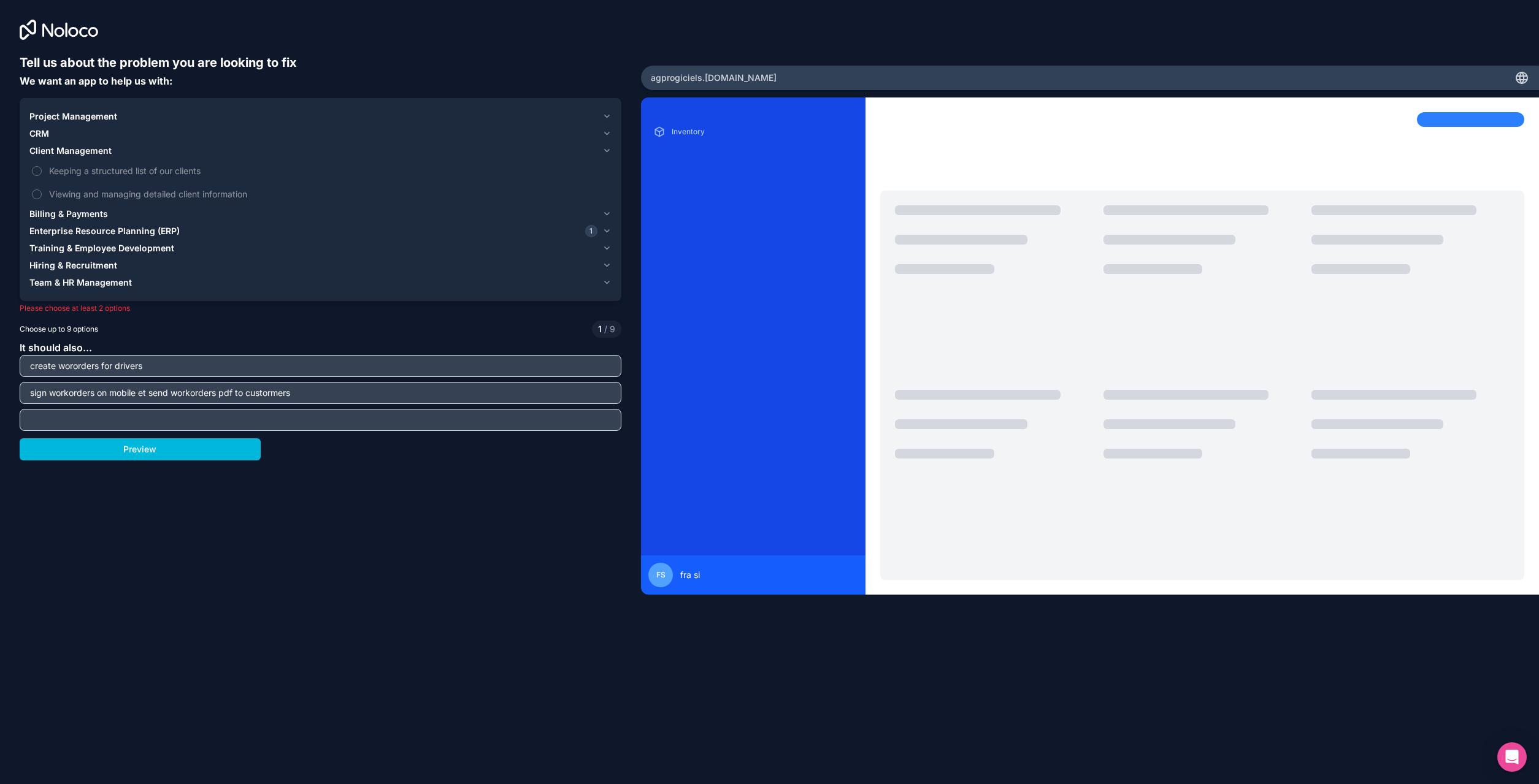
click at [36, 170] on button "Keeping a structured list of our clients" at bounding box center [37, 171] width 10 height 10
click at [190, 453] on button "Preview" at bounding box center [140, 449] width 241 height 22
